Goal: Task Accomplishment & Management: Use online tool/utility

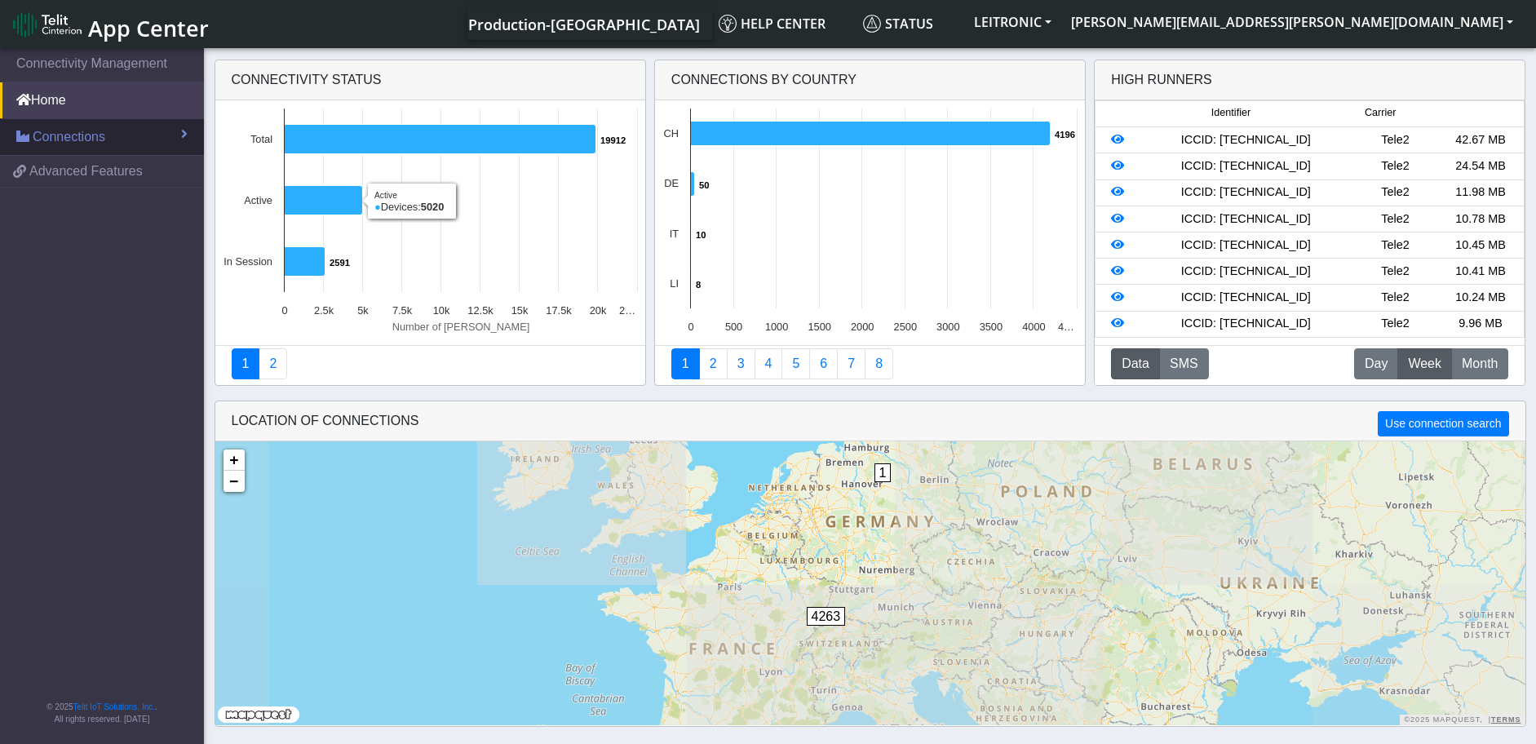
click at [76, 137] on span "Connections" at bounding box center [69, 137] width 73 height 20
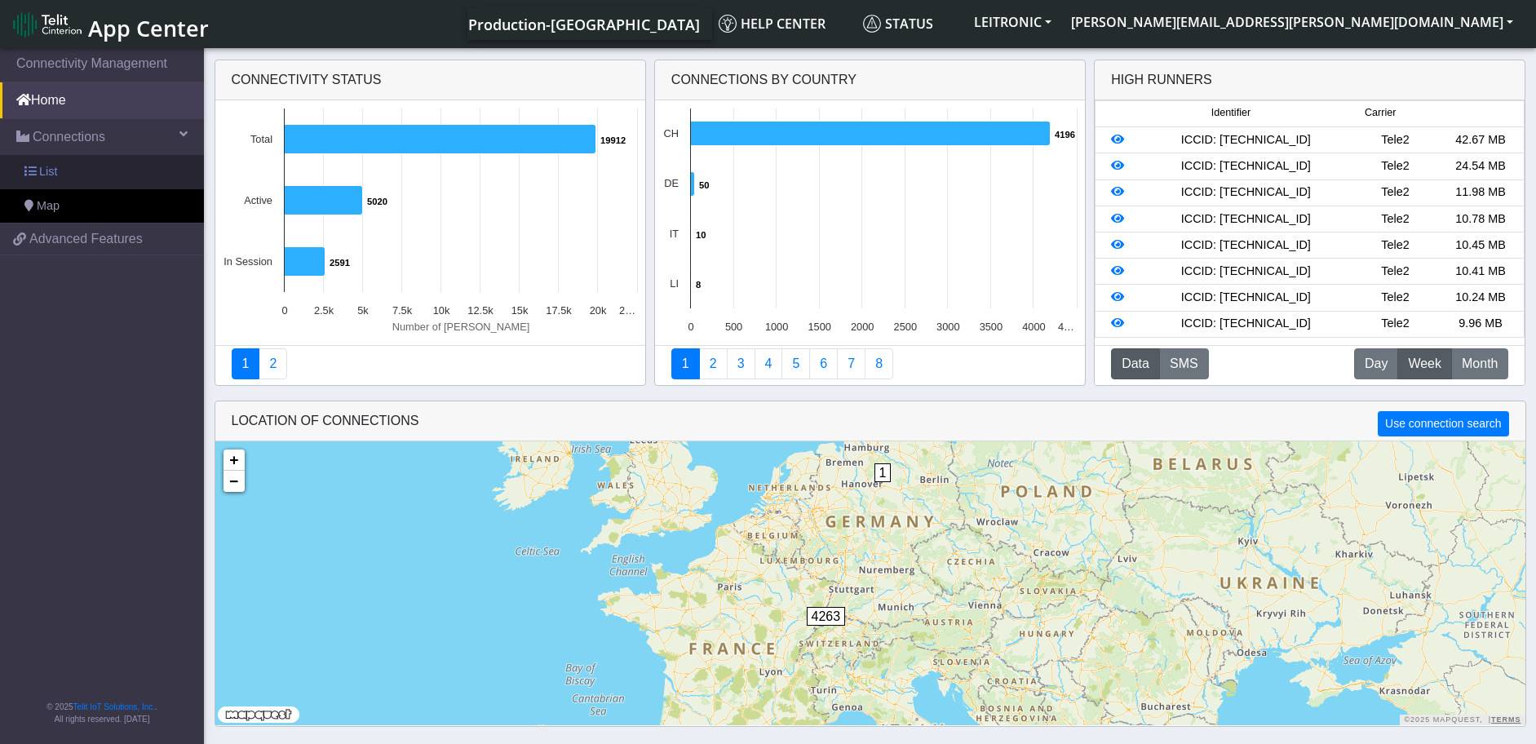
click at [62, 172] on link "List" at bounding box center [102, 172] width 204 height 34
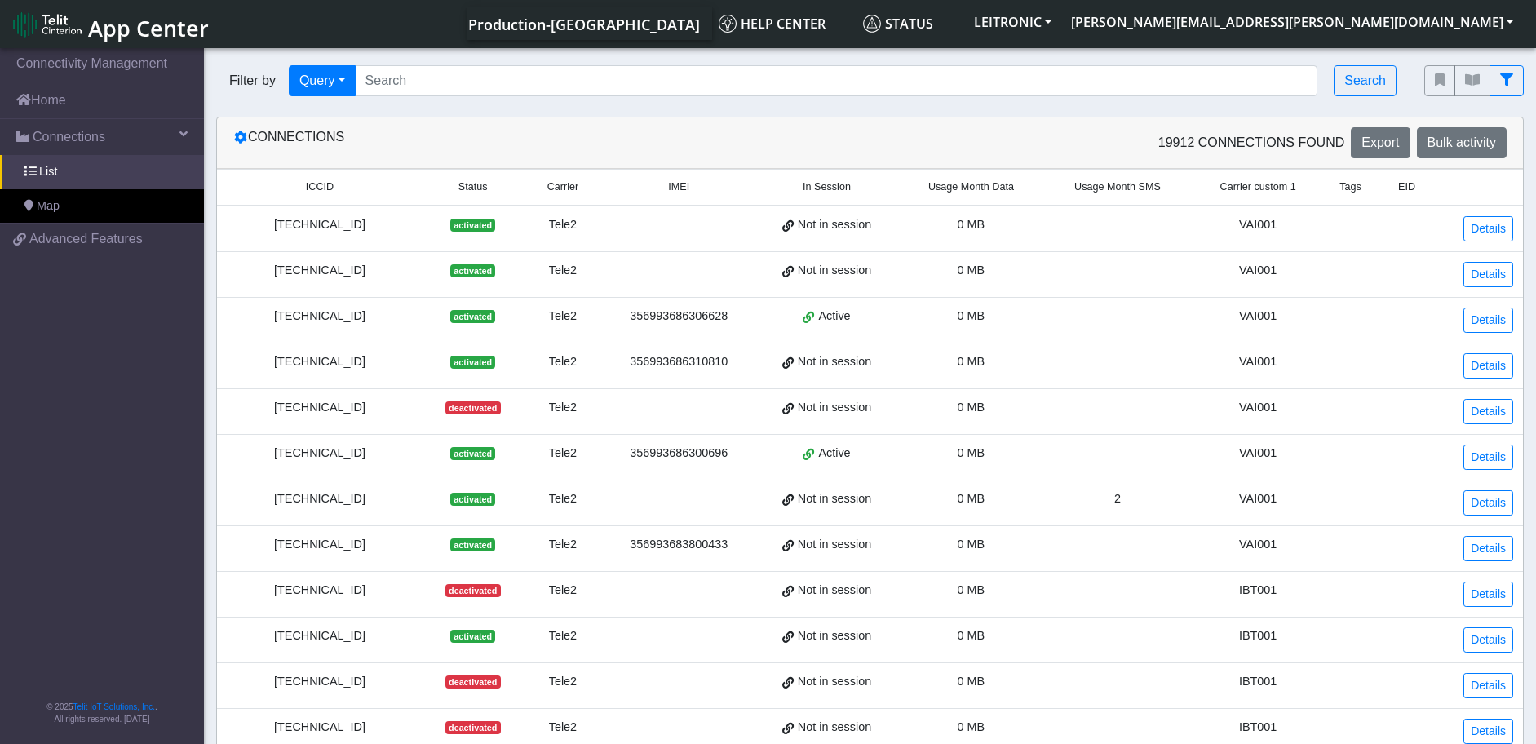
click at [365, 319] on div "[TECHNICAL_ID]" at bounding box center [320, 316] width 186 height 18
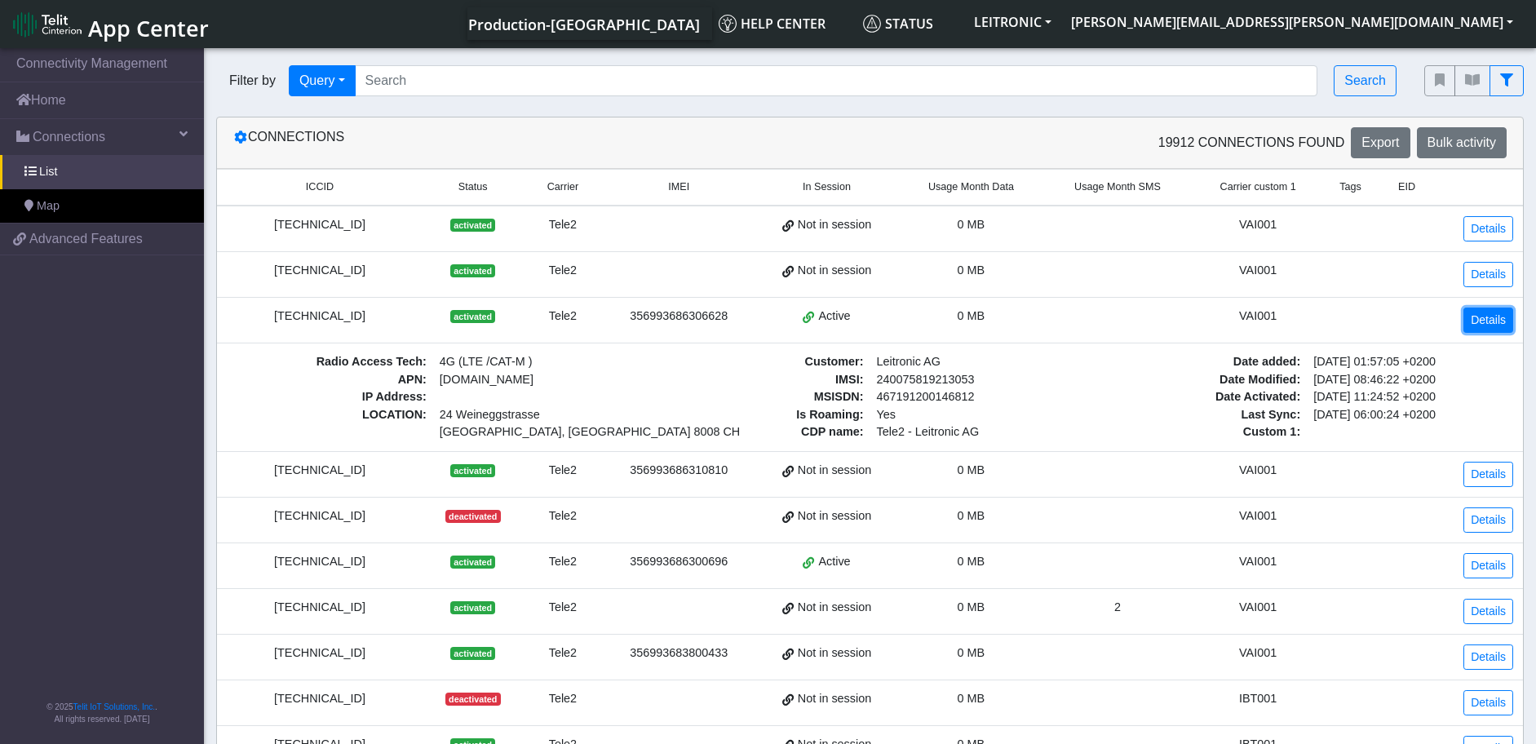
click at [1495, 325] on link "Details" at bounding box center [1488, 319] width 50 height 25
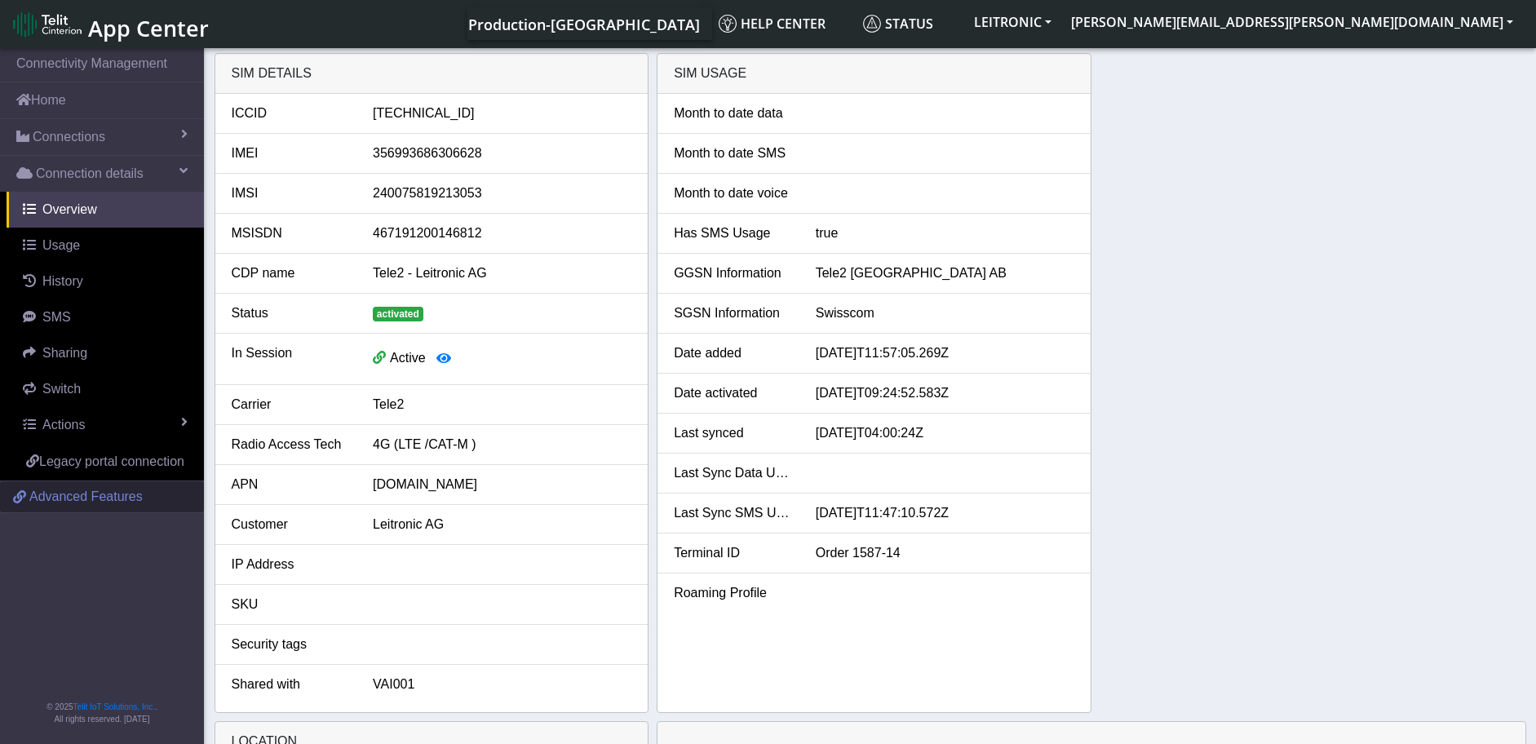
click at [127, 493] on span "Advanced Features" at bounding box center [85, 497] width 113 height 20
click at [76, 499] on span "Advanced Features" at bounding box center [85, 497] width 113 height 20
